Goal: Complete application form: Complete application form

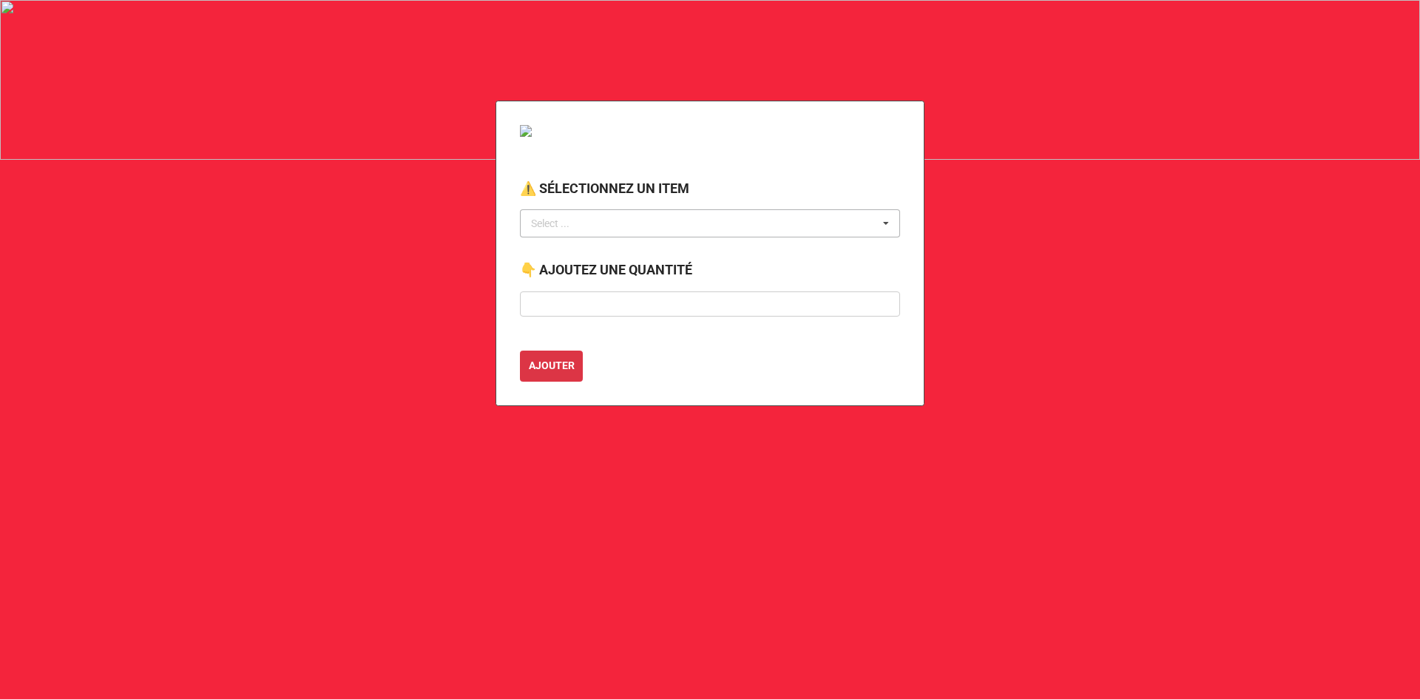
click at [569, 216] on div "Select ..." at bounding box center [559, 223] width 64 height 17
type input "a"
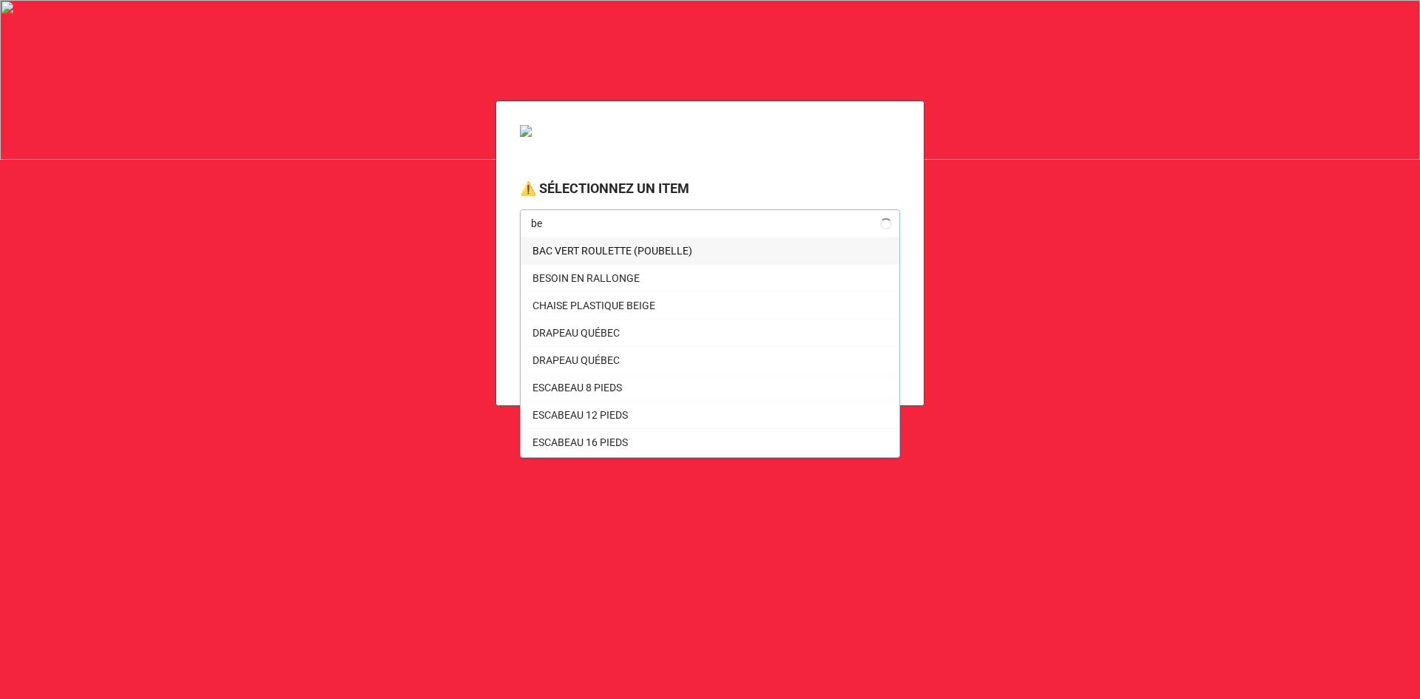
type input "b"
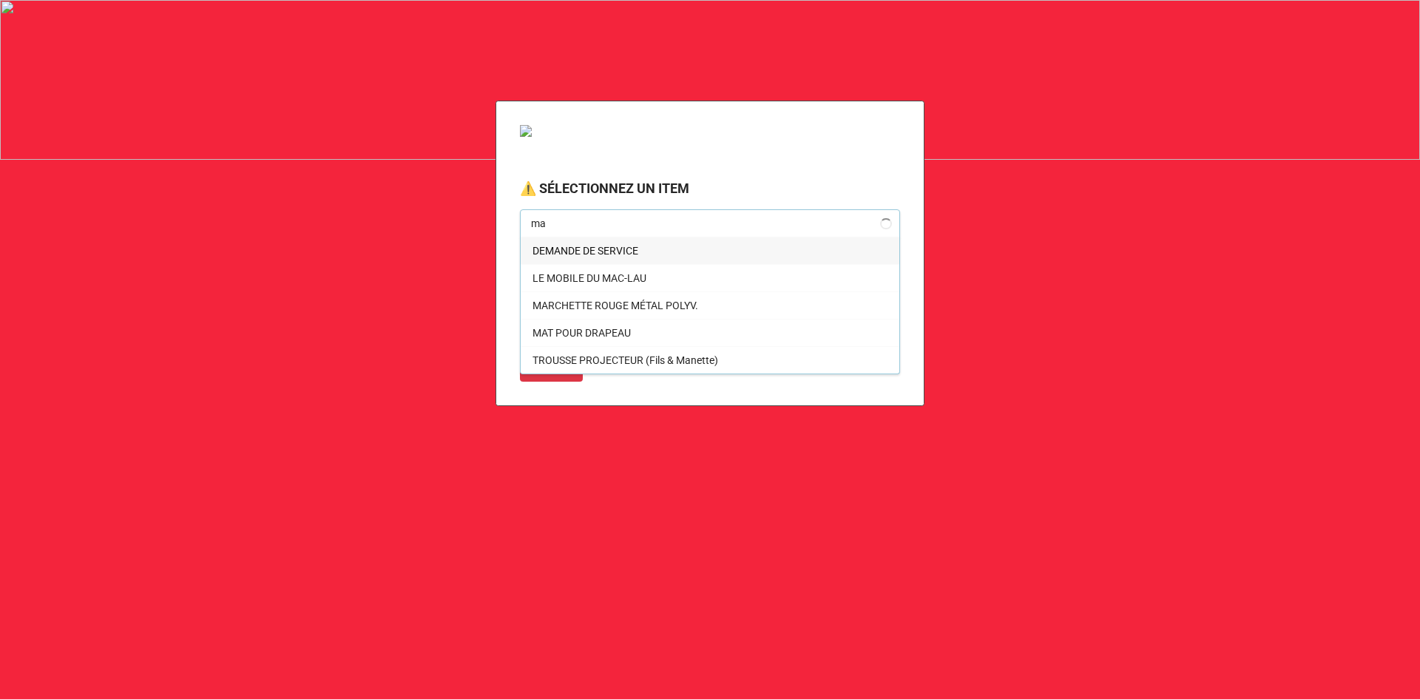
type input "m"
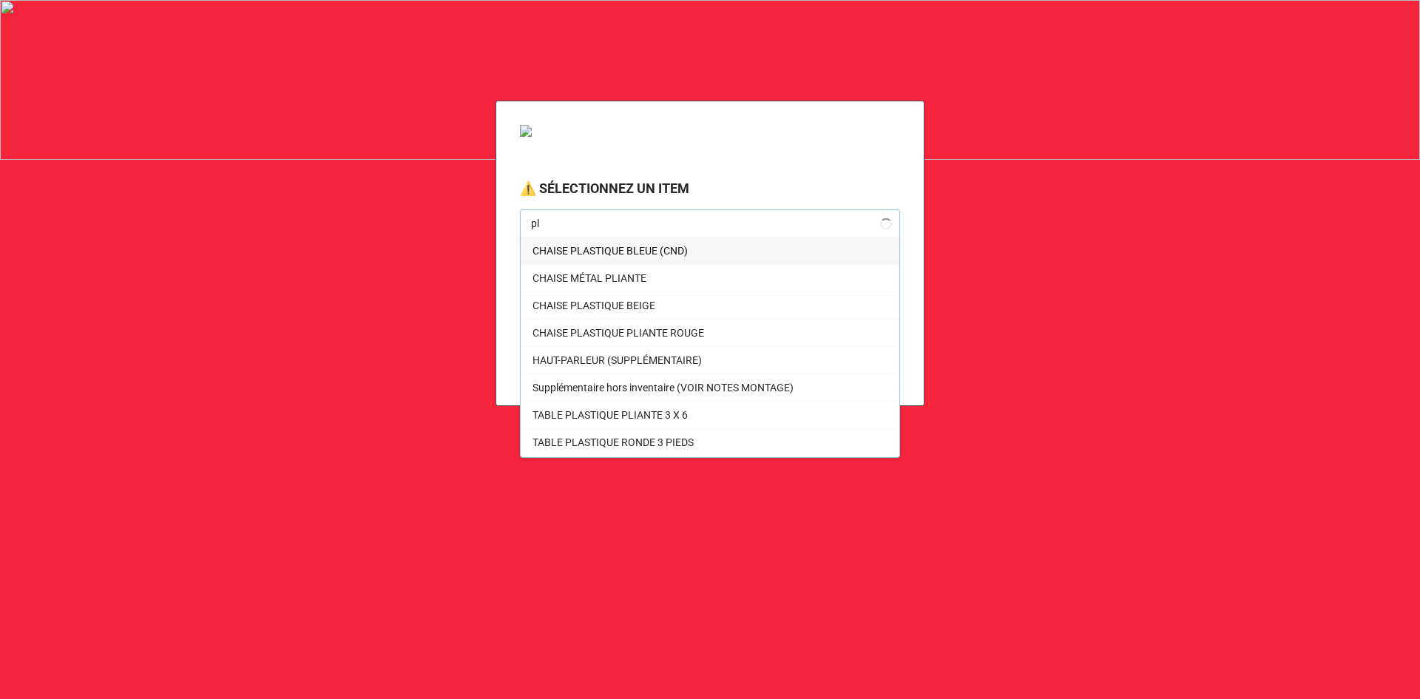
type input "p"
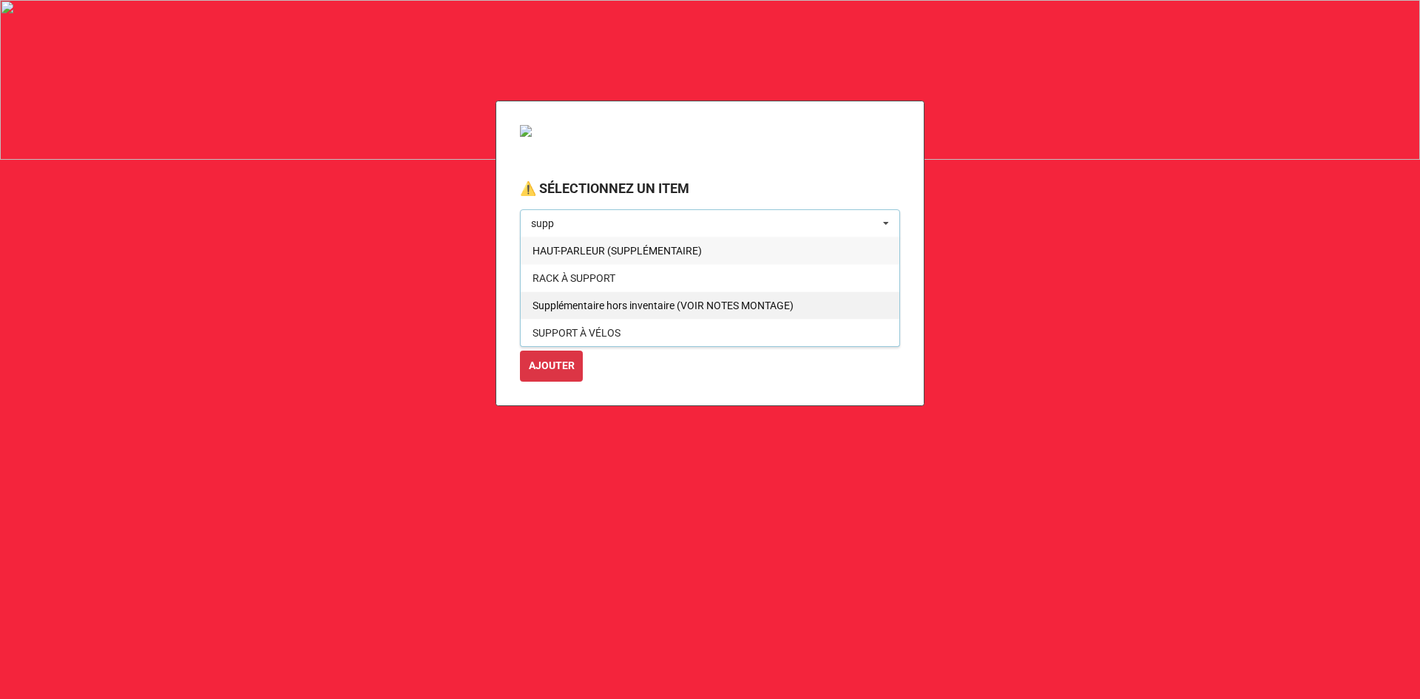
type input "supp"
click at [726, 308] on span "Supplémentaire hors inventaire (VOIR NOTES MONTAGE)" at bounding box center [662, 305] width 261 height 12
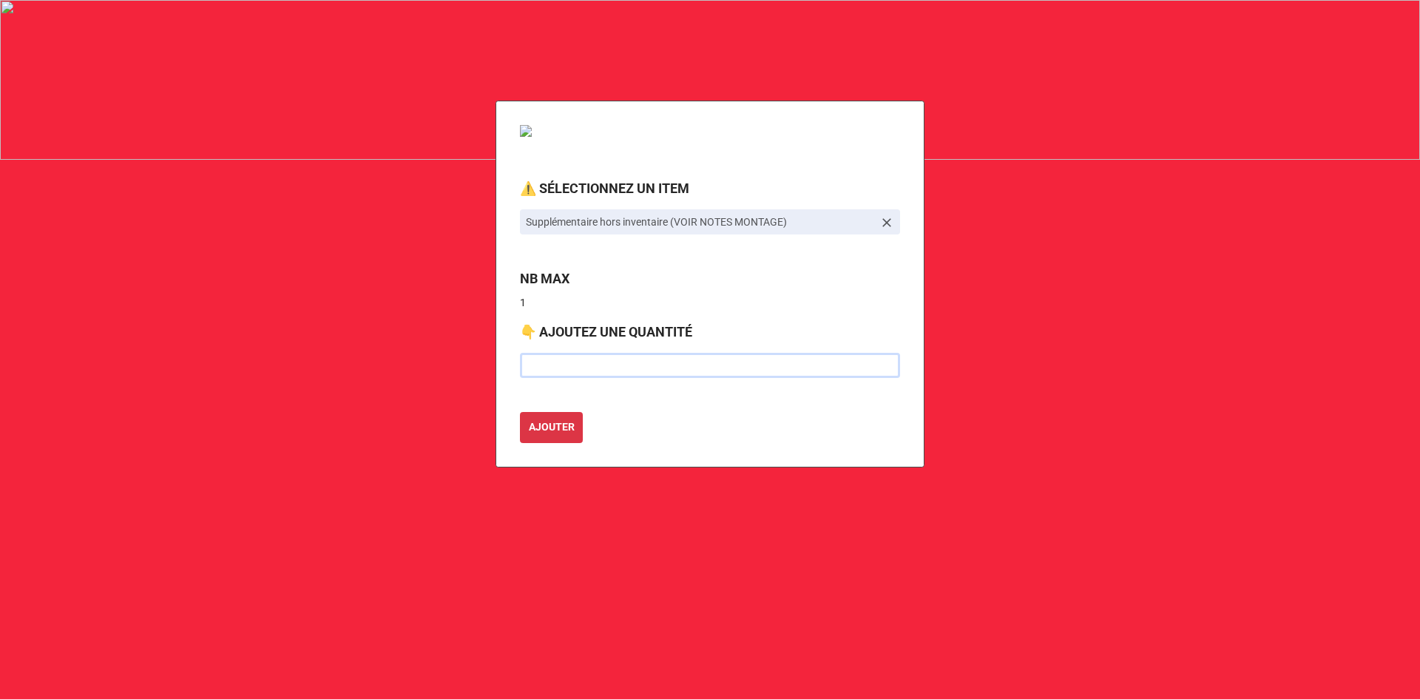
click at [563, 368] on input "text" at bounding box center [710, 365] width 380 height 25
type input "1"
click at [886, 222] on icon at bounding box center [886, 223] width 9 height 9
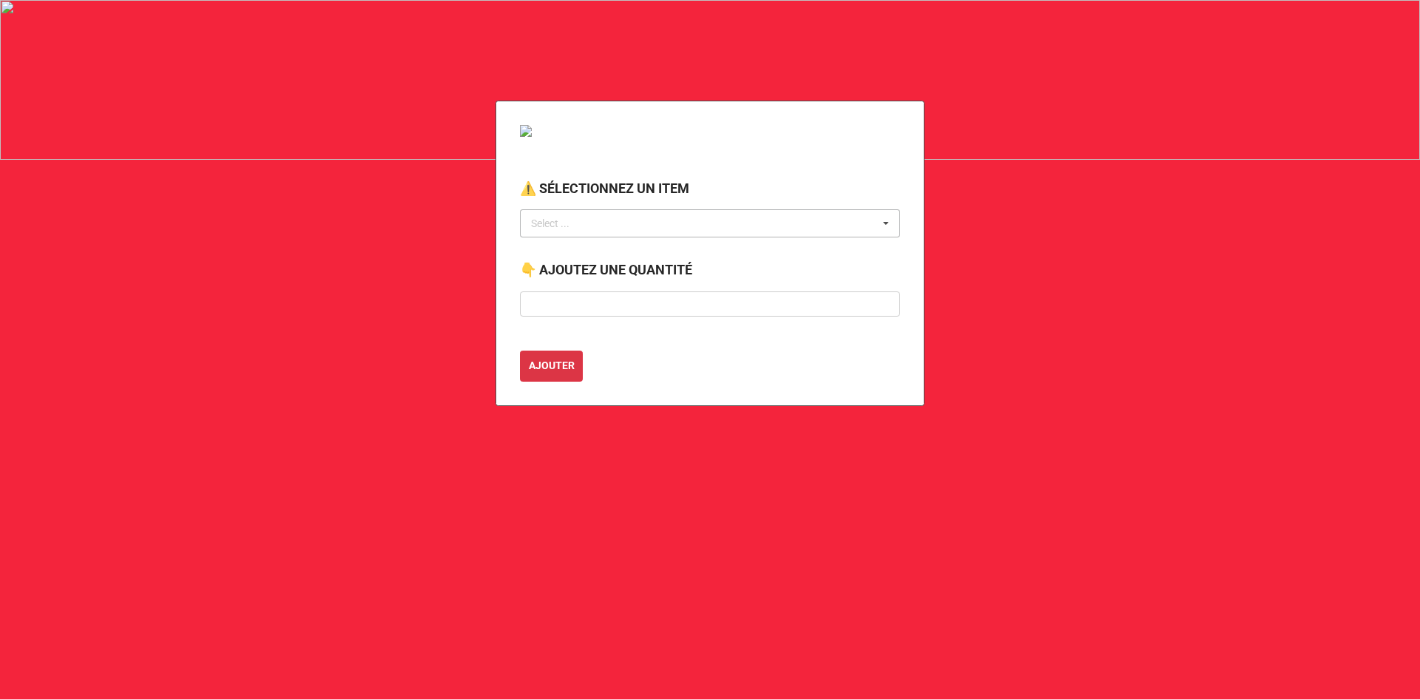
click at [579, 218] on div "Select ..." at bounding box center [559, 223] width 64 height 17
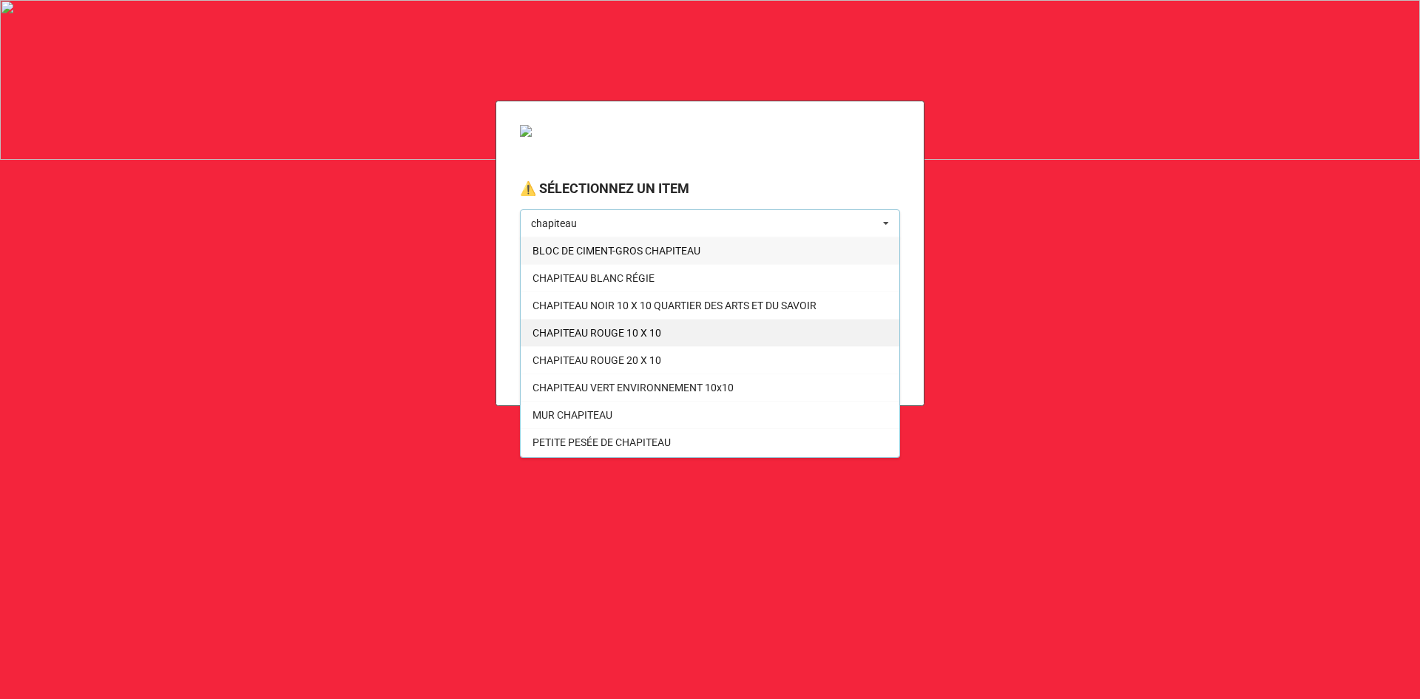
type input "chapiteau"
click at [620, 337] on span "CHAPITEAU ROUGE 10 X 10" at bounding box center [596, 333] width 129 height 12
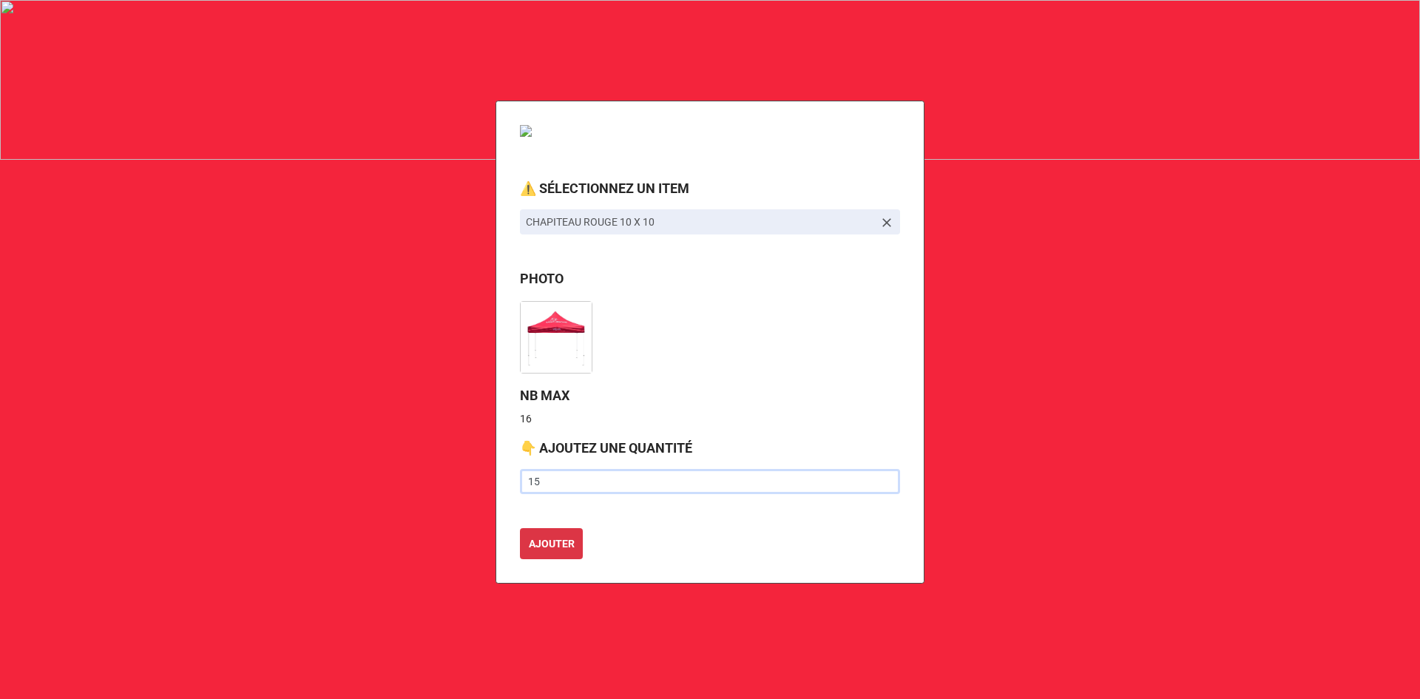
type input "15"
click at [520, 528] on button "AJOUTER" at bounding box center [551, 543] width 63 height 31
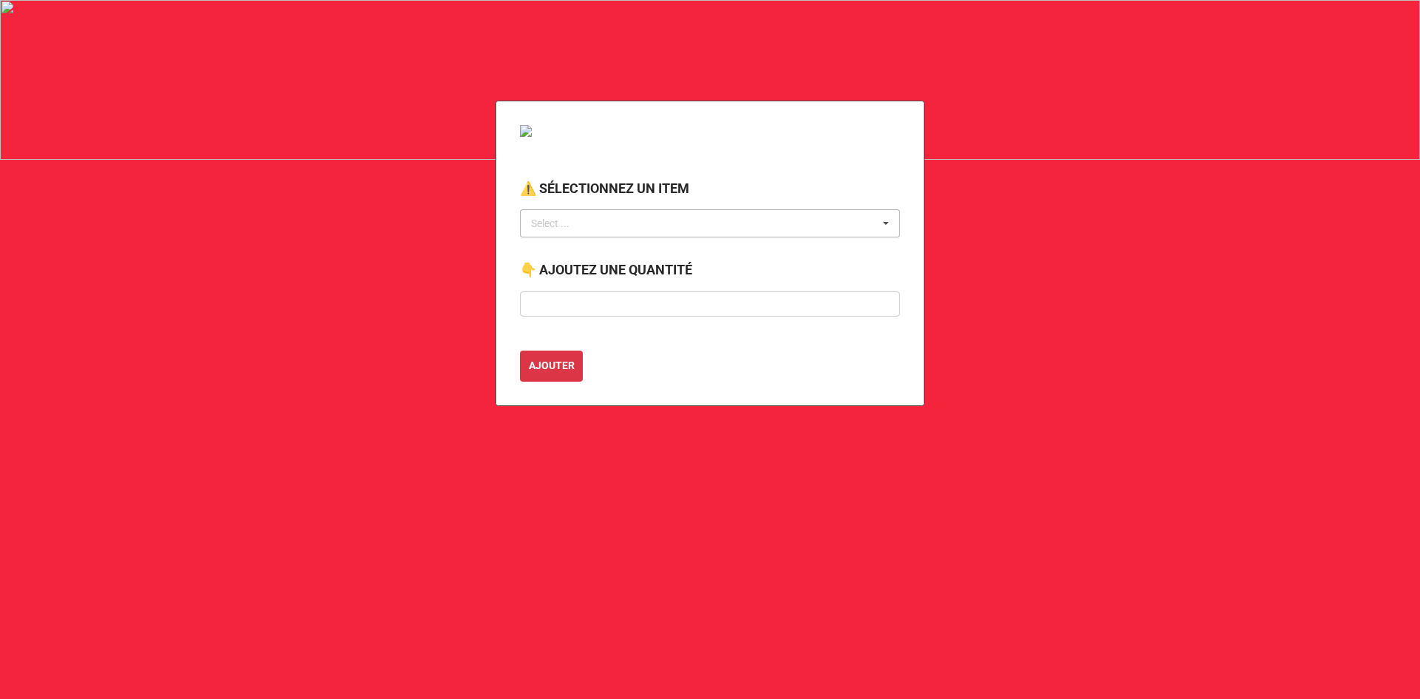
click at [645, 228] on div "Select ... No results found." at bounding box center [710, 223] width 380 height 28
type input "h"
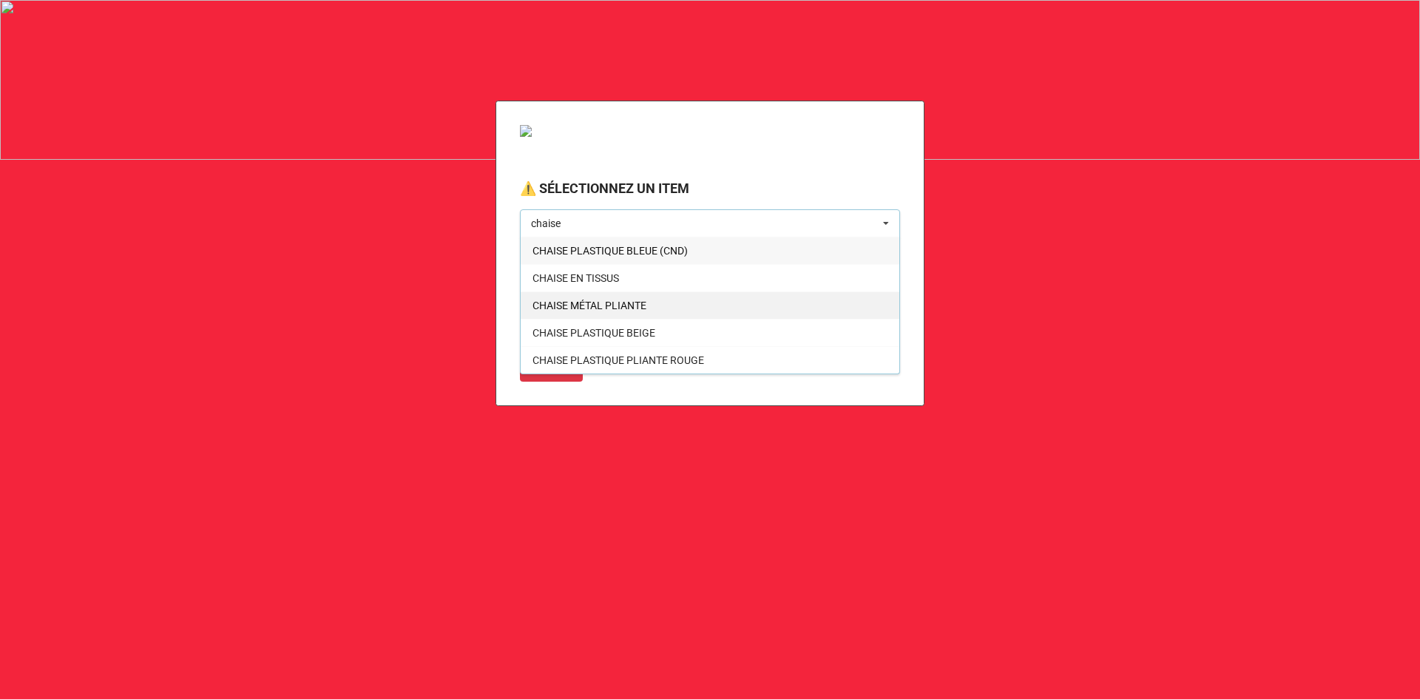
type input "chaise"
click at [634, 307] on span "CHAISE MÉTAL PLIANTE" at bounding box center [589, 305] width 114 height 12
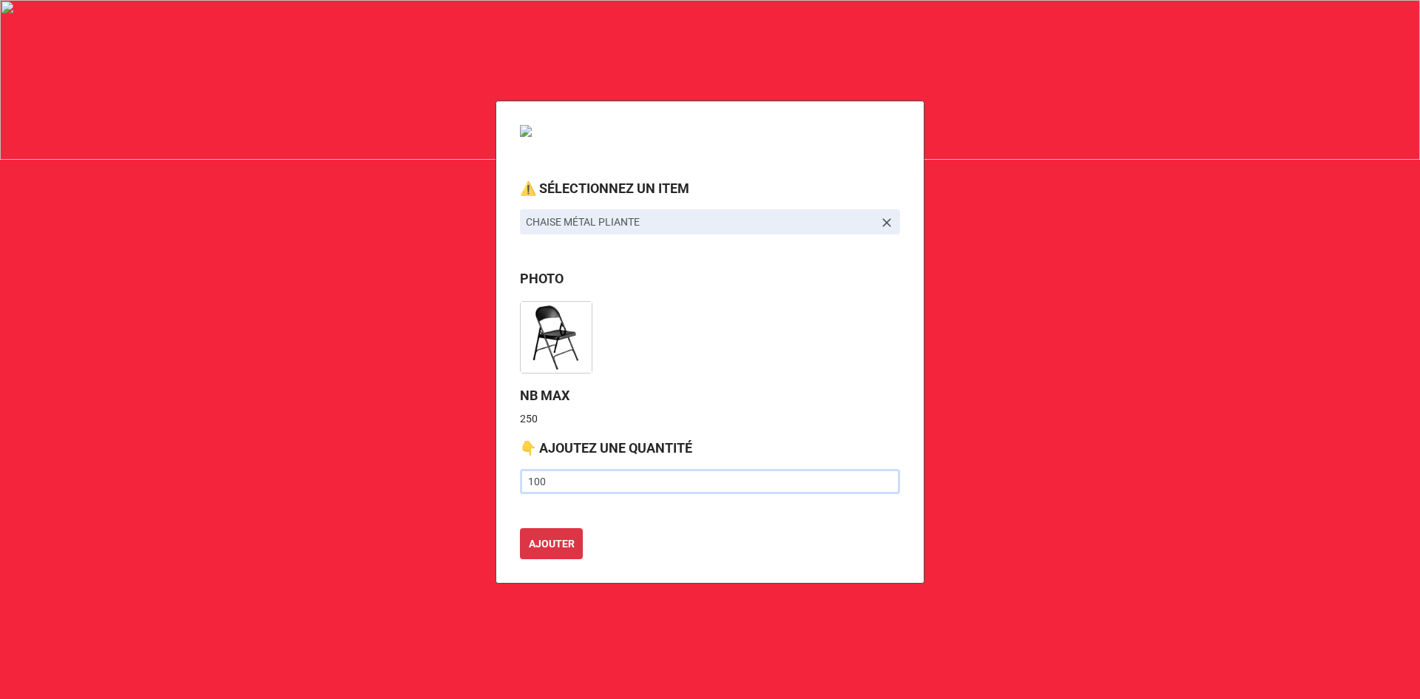
type input "100"
click at [520, 528] on button "AJOUTER" at bounding box center [551, 543] width 63 height 31
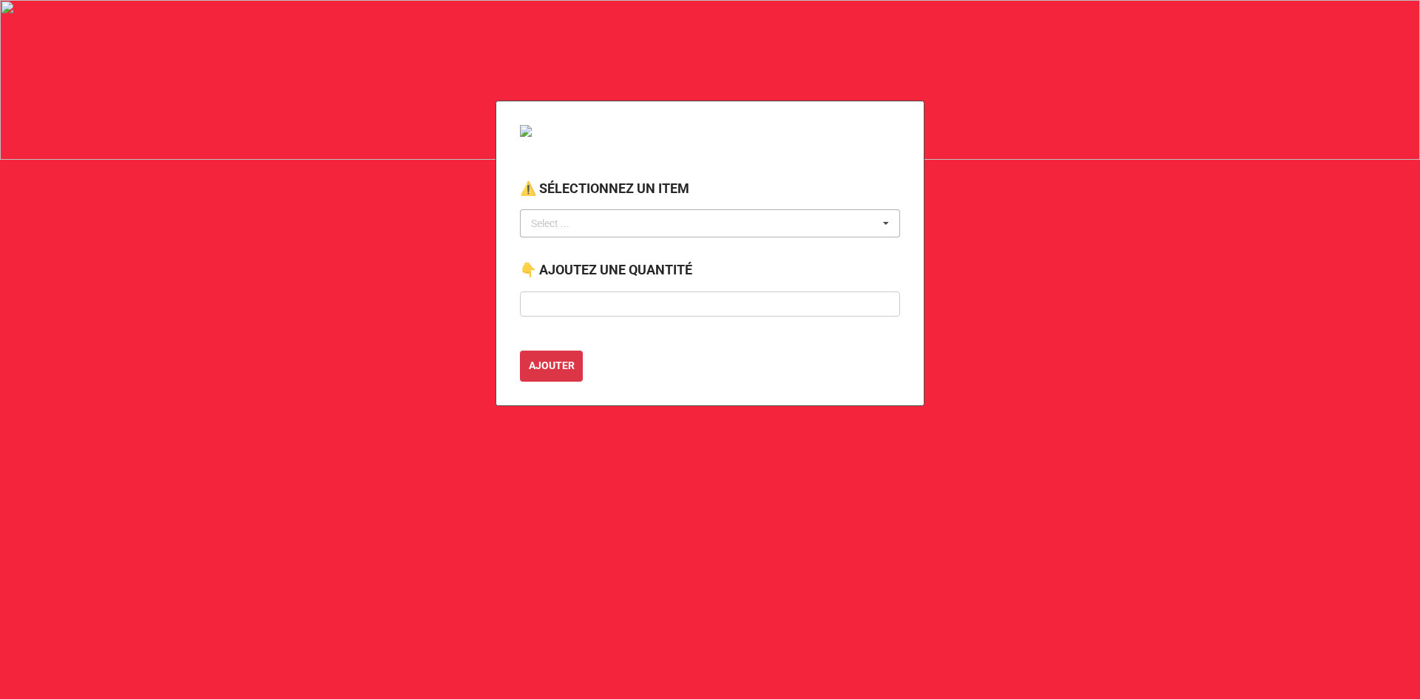
click at [606, 222] on div "Select ... No results found." at bounding box center [710, 223] width 380 height 28
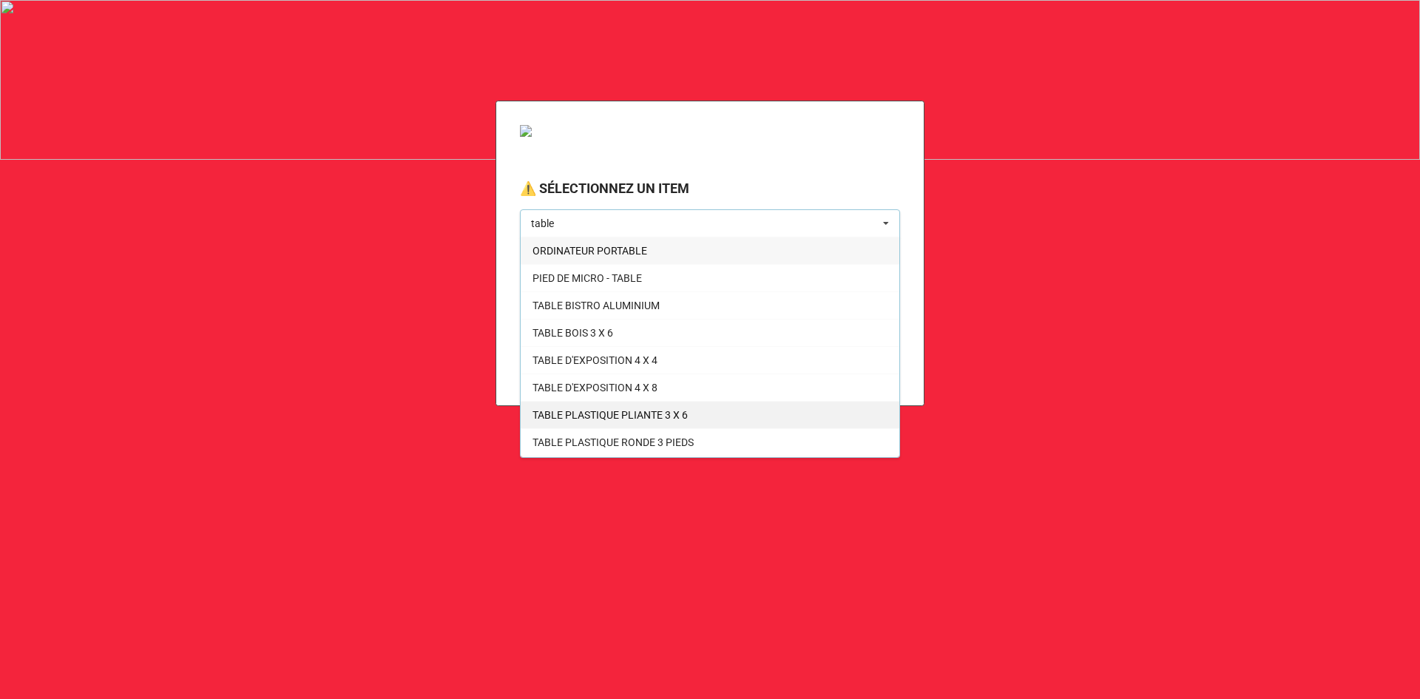
type input "table"
click at [600, 407] on div "TABLE PLASTIQUE PLIANTE 3 X 6" at bounding box center [710, 414] width 379 height 27
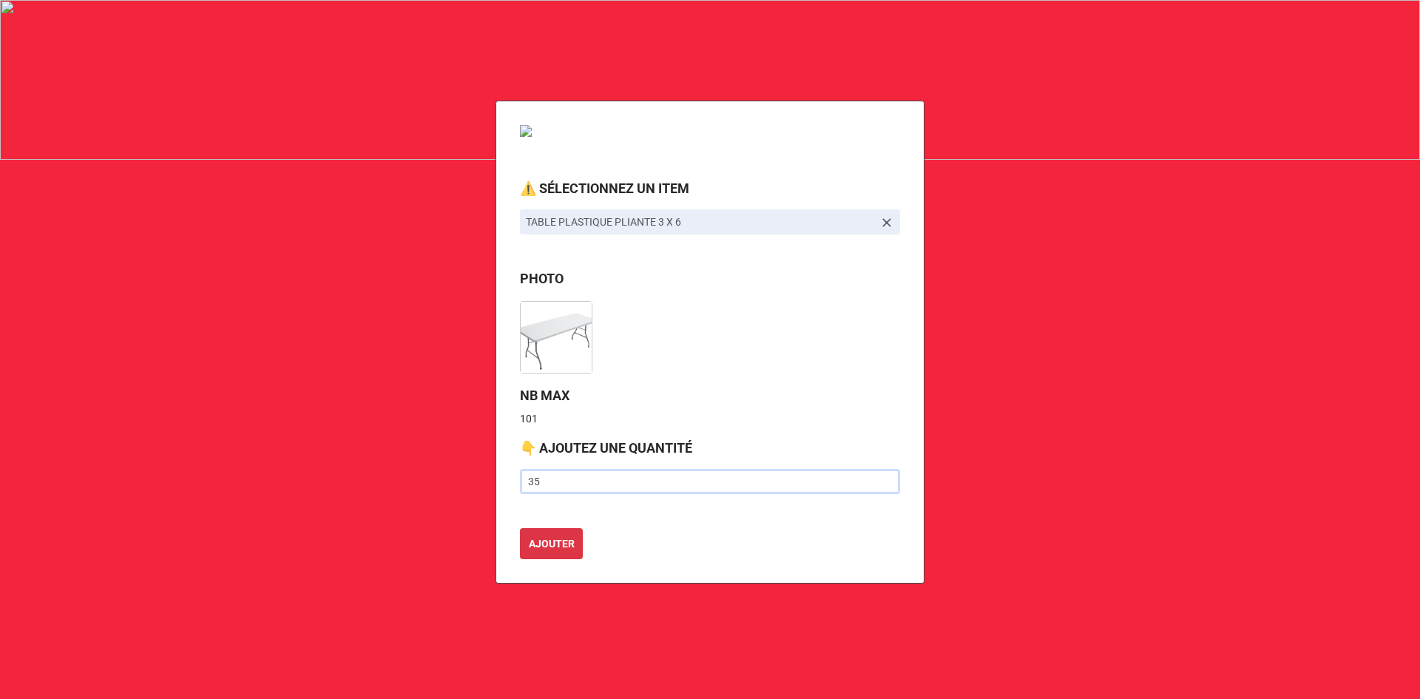
type input "35"
click at [520, 528] on button "AJOUTER" at bounding box center [551, 543] width 63 height 31
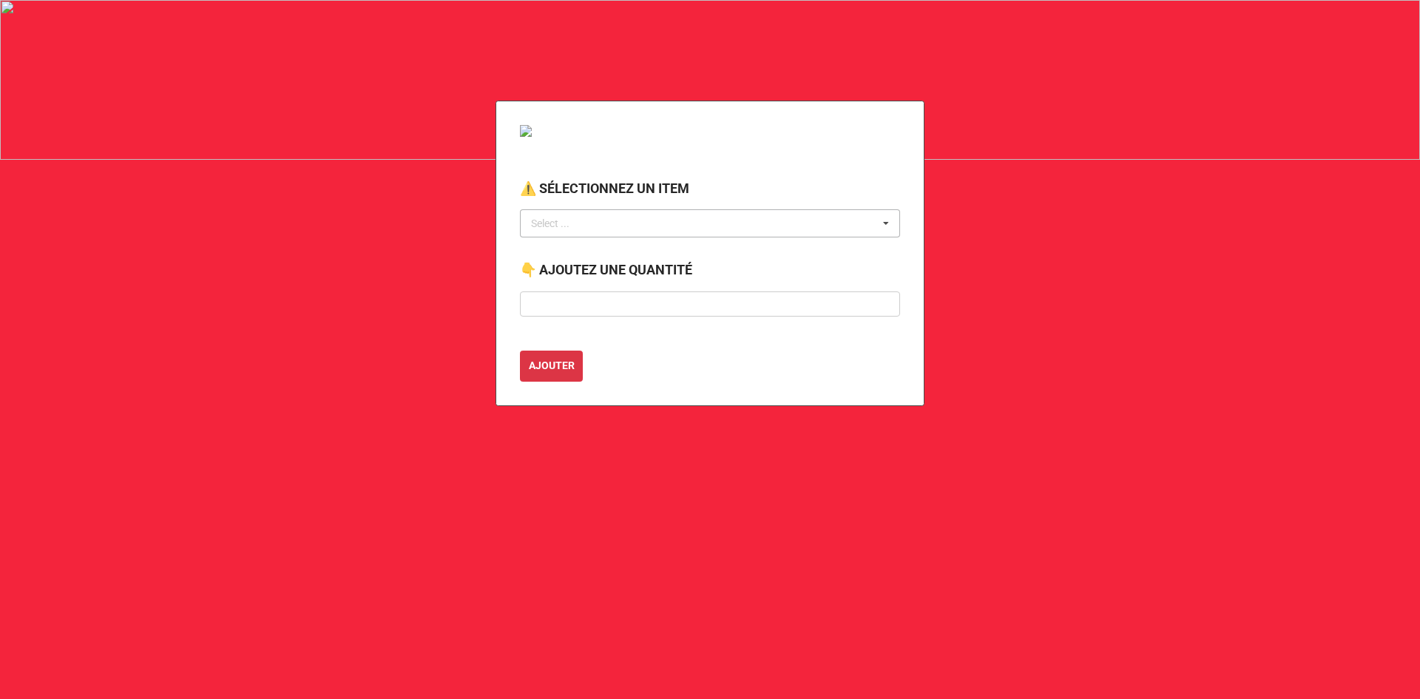
click at [597, 222] on div "Select ... No results found." at bounding box center [710, 223] width 380 height 28
type input "chain"
click at [598, 249] on span "POTEAU À CHAINETTE" at bounding box center [584, 251] width 105 height 12
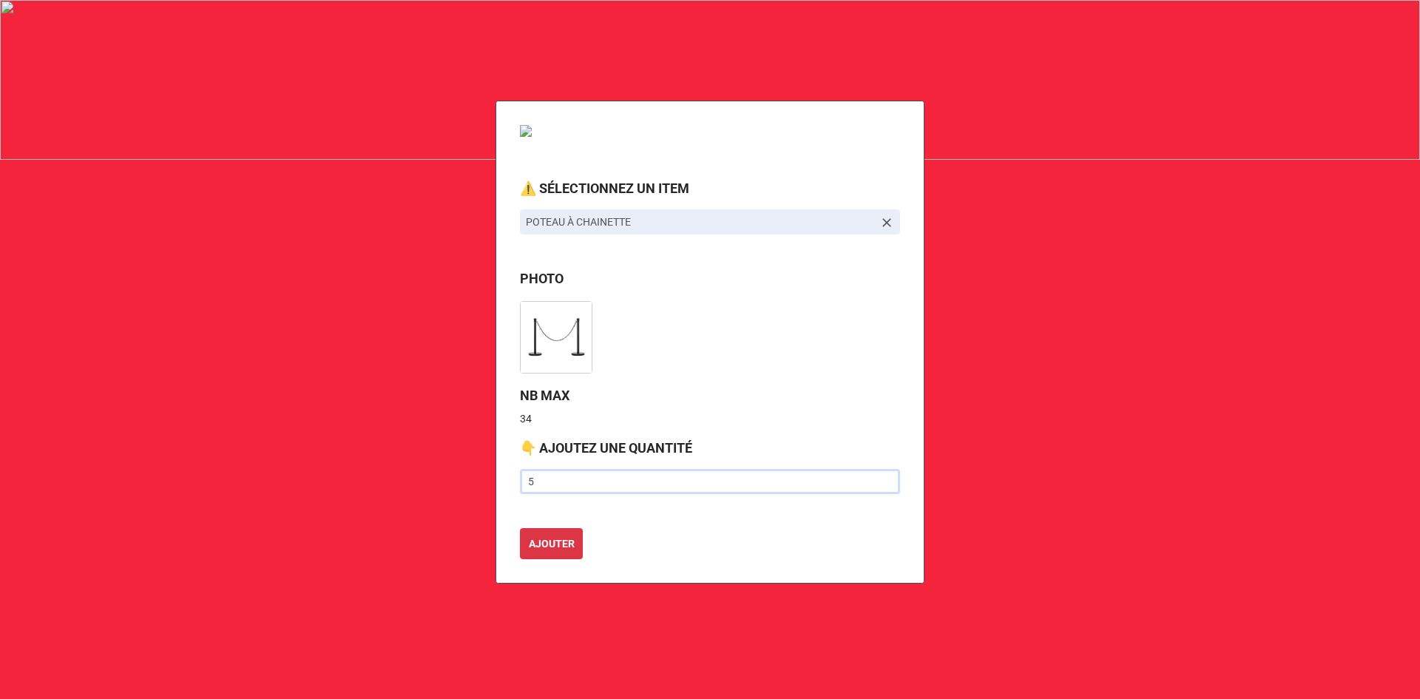
type input "5"
click at [520, 528] on button "AJOUTER" at bounding box center [551, 543] width 63 height 31
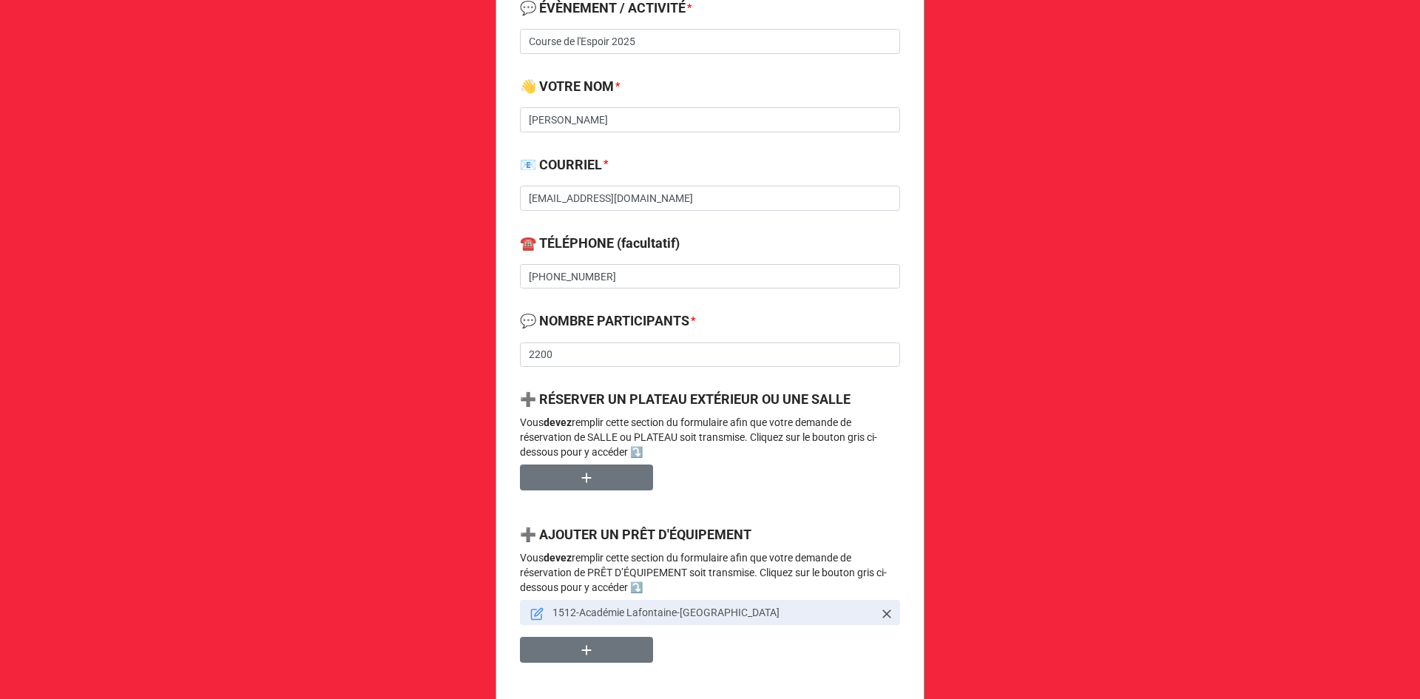
scroll to position [370, 0]
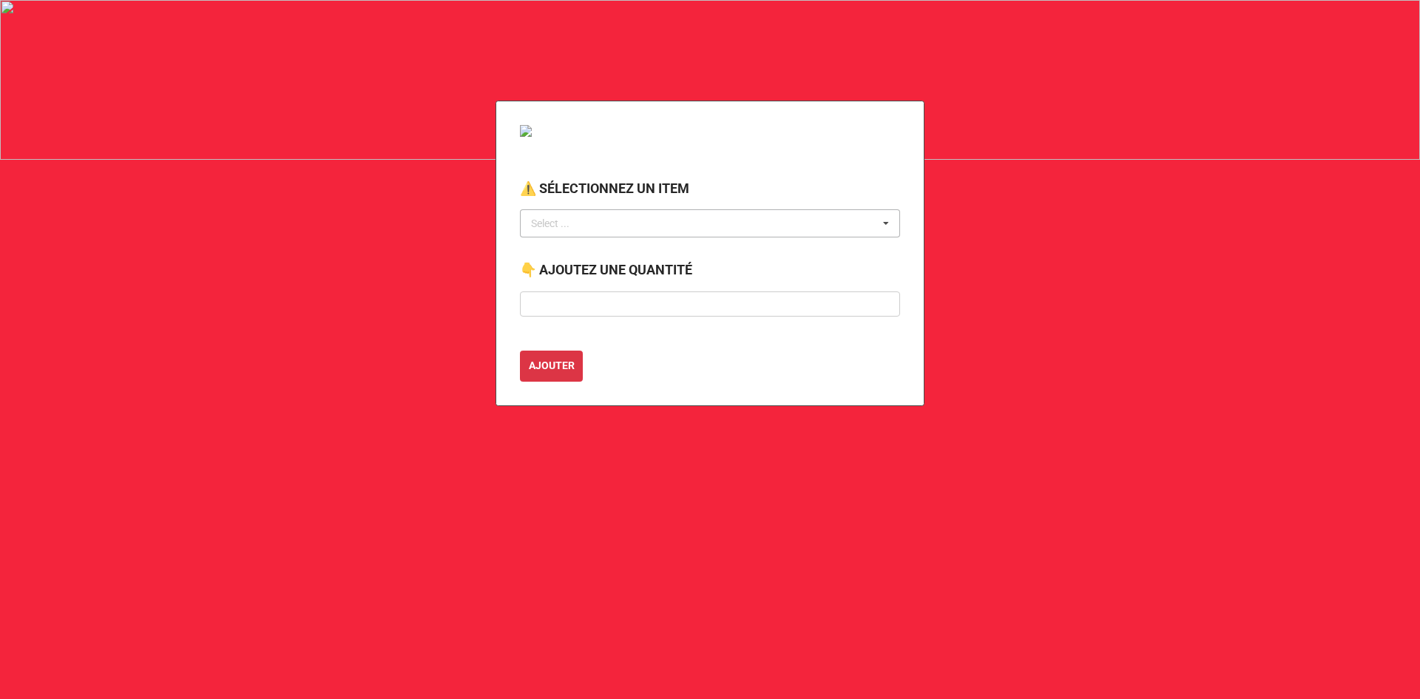
click at [735, 222] on div "Select ... No results found." at bounding box center [710, 223] width 380 height 28
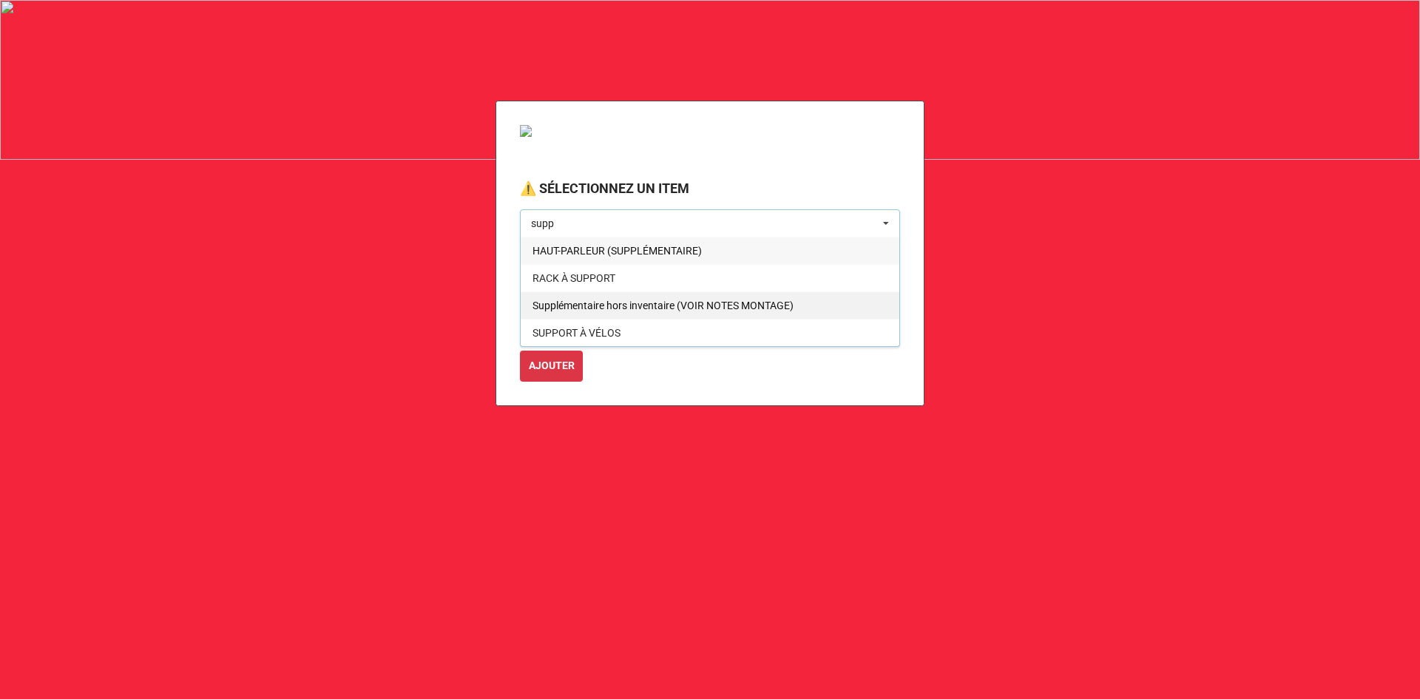
type input "supp"
click at [610, 302] on span "Supplémentaire hors inventaire (VOIR NOTES MONTAGE)" at bounding box center [662, 305] width 261 height 12
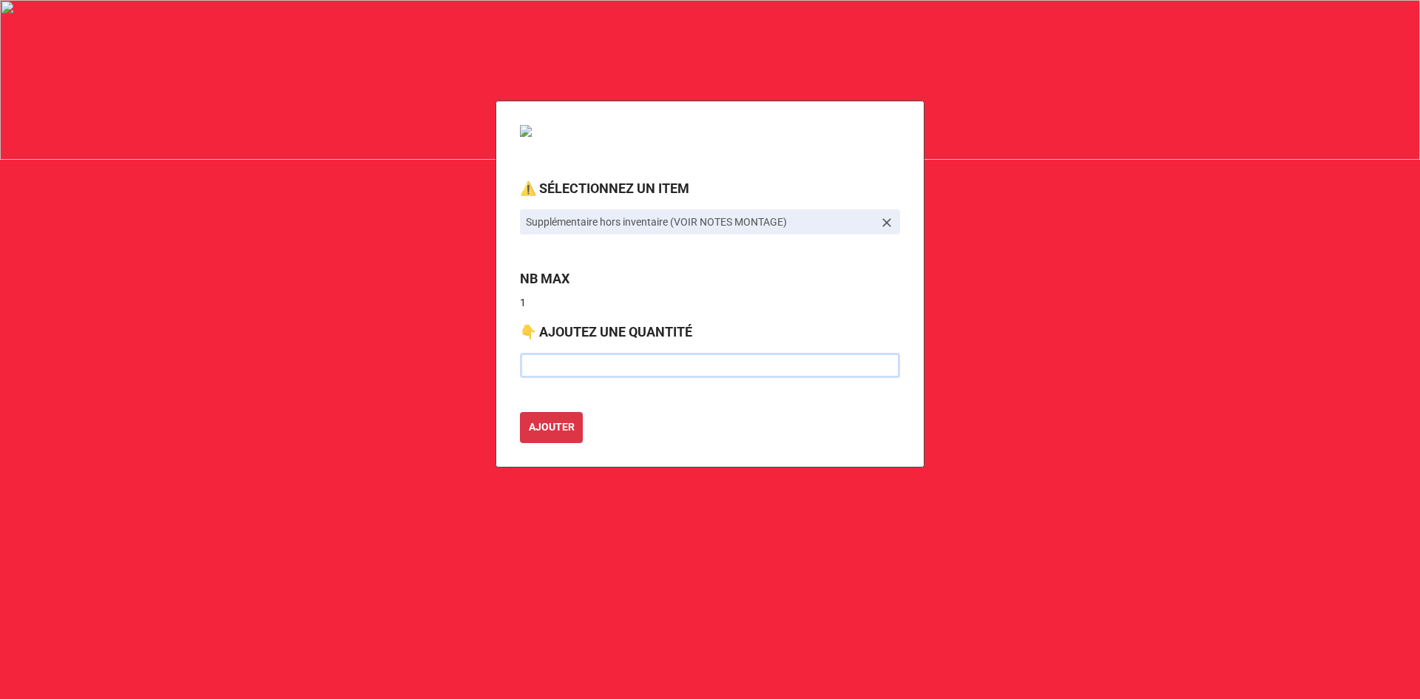
click at [564, 368] on input "text" at bounding box center [710, 365] width 380 height 25
type input "5"
type input "1"
click at [520, 412] on button "AJOUTER" at bounding box center [551, 427] width 63 height 31
